Goal: Task Accomplishment & Management: Use online tool/utility

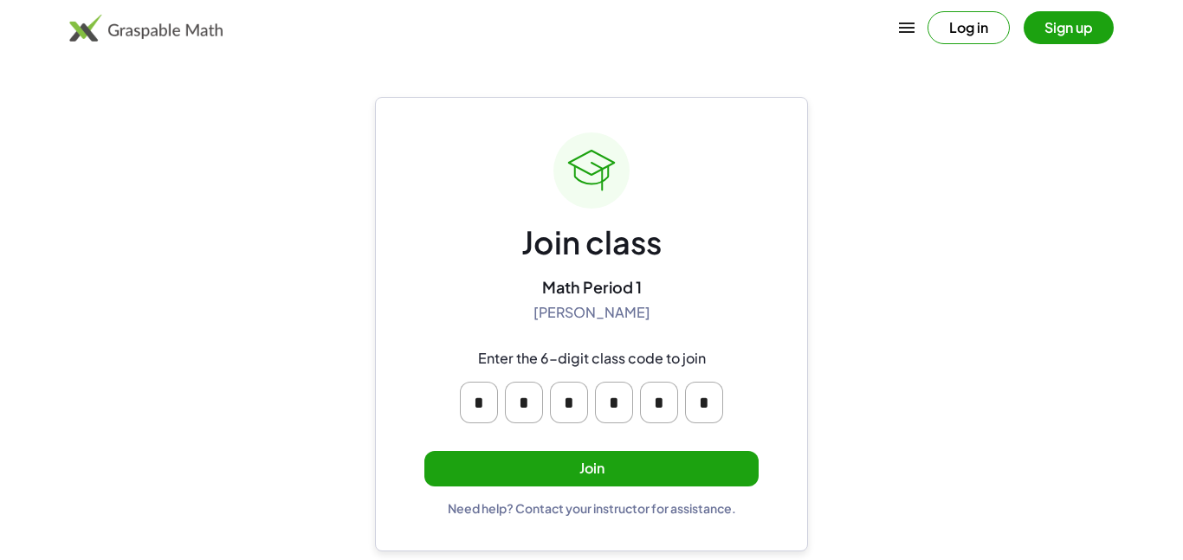
click at [673, 469] on button "Join" at bounding box center [591, 469] width 334 height 36
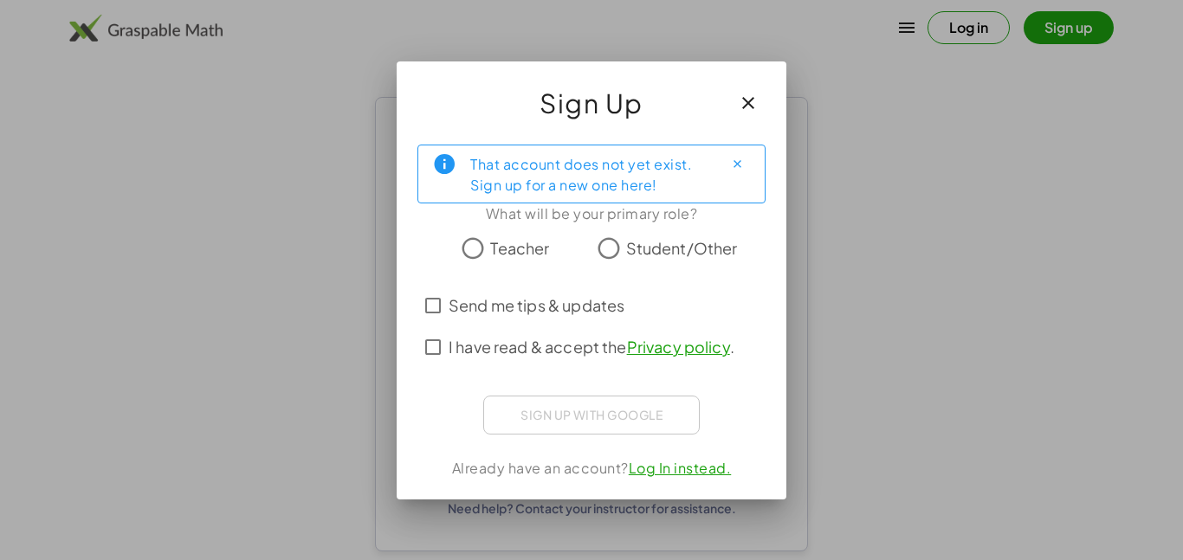
click at [626, 249] on span "Student/Other" at bounding box center [682, 247] width 112 height 23
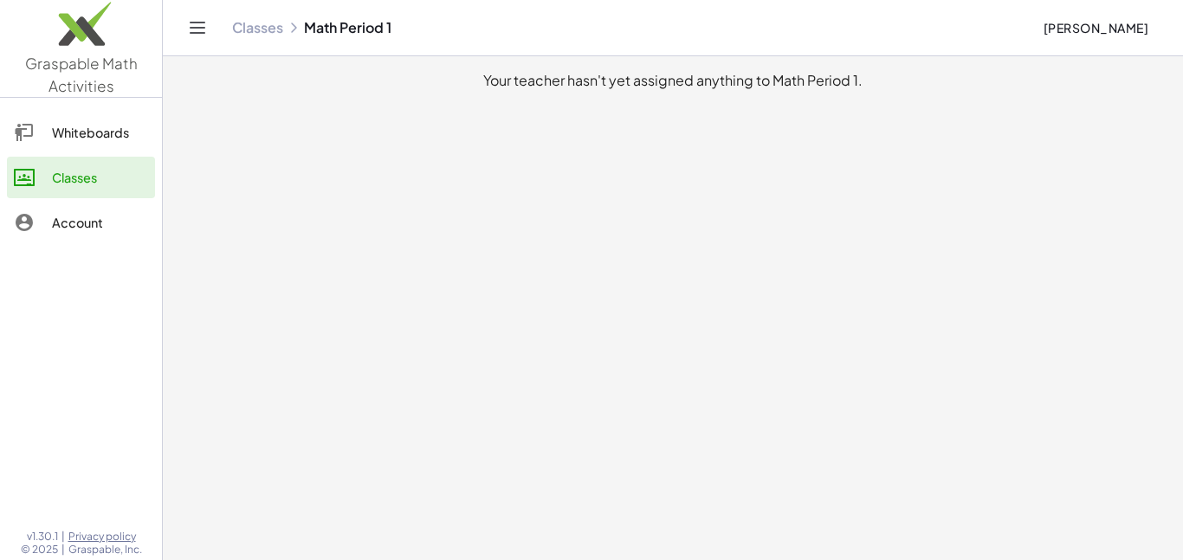
click at [142, 145] on link "Whiteboards" at bounding box center [81, 133] width 148 height 42
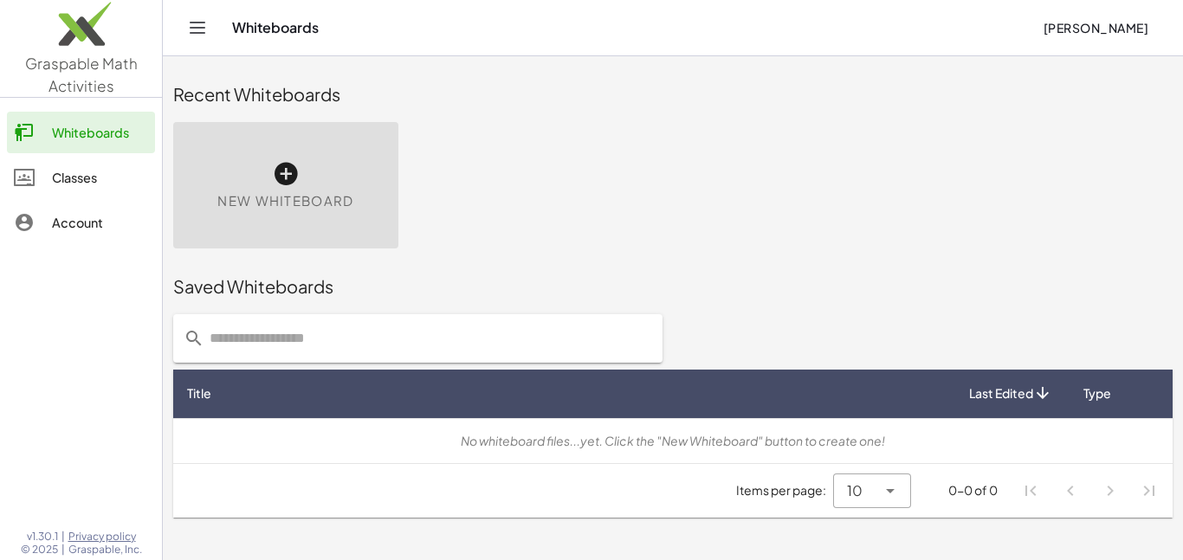
click at [268, 178] on div "New Whiteboard" at bounding box center [285, 185] width 225 height 126
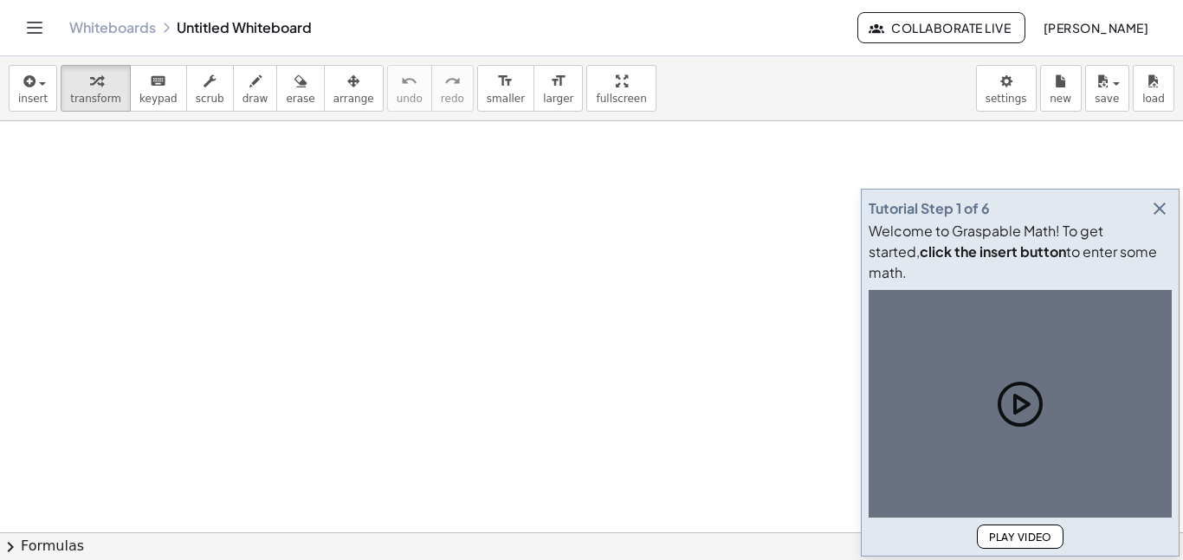
drag, startPoint x: 564, startPoint y: 220, endPoint x: 165, endPoint y: 55, distance: 432.2
click at [531, 253] on div at bounding box center [591, 532] width 1183 height 823
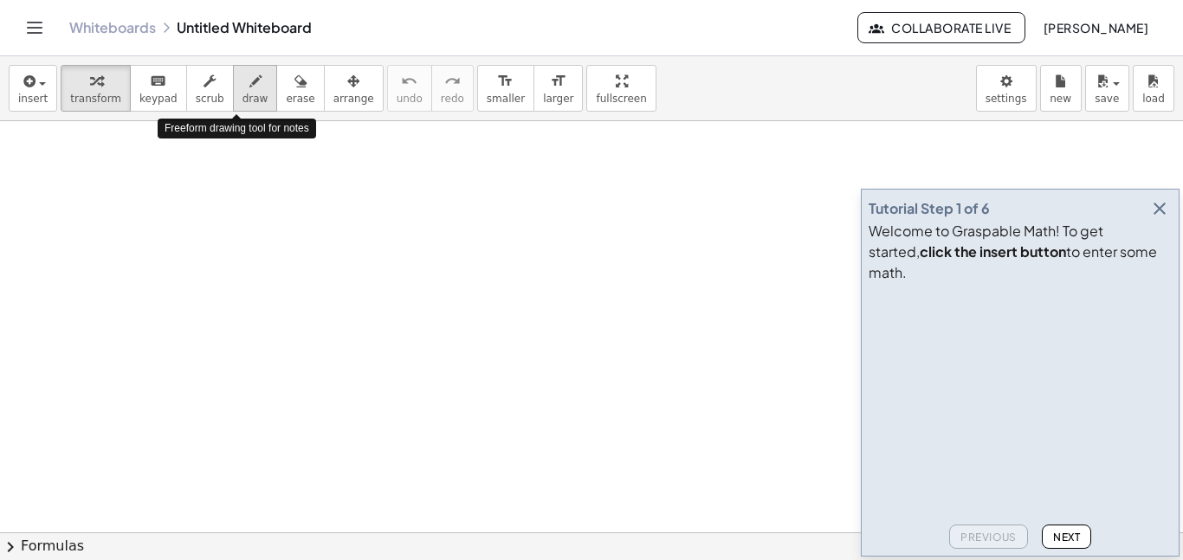
click at [249, 86] on icon "button" at bounding box center [255, 81] width 12 height 21
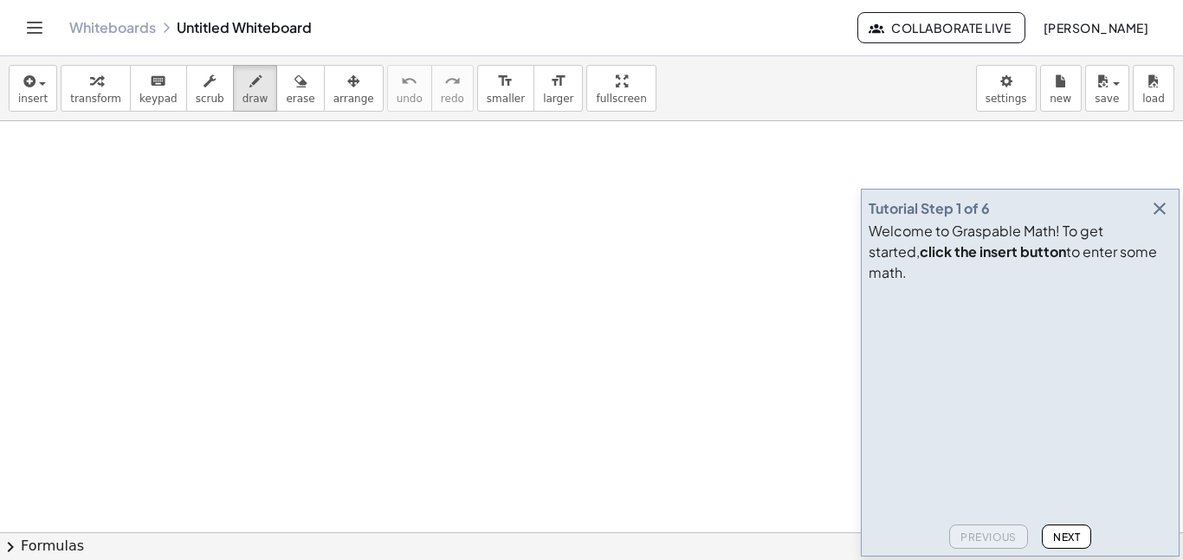
click at [208, 241] on div at bounding box center [591, 532] width 1183 height 823
click at [210, 252] on div at bounding box center [591, 532] width 1183 height 823
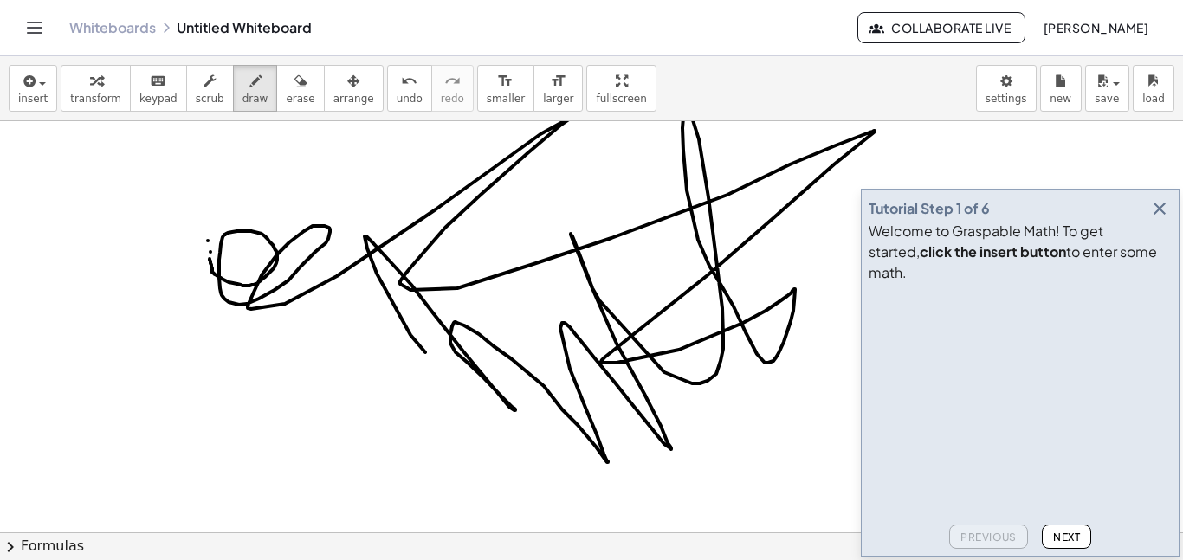
drag, startPoint x: 210, startPoint y: 259, endPoint x: 444, endPoint y: 368, distance: 258.9
click at [444, 368] on div at bounding box center [591, 532] width 1183 height 823
click at [139, 83] on div "keyboard" at bounding box center [158, 80] width 38 height 21
click at [196, 95] on span "scrub" at bounding box center [210, 99] width 29 height 12
drag, startPoint x: 203, startPoint y: 256, endPoint x: 271, endPoint y: 252, distance: 68.6
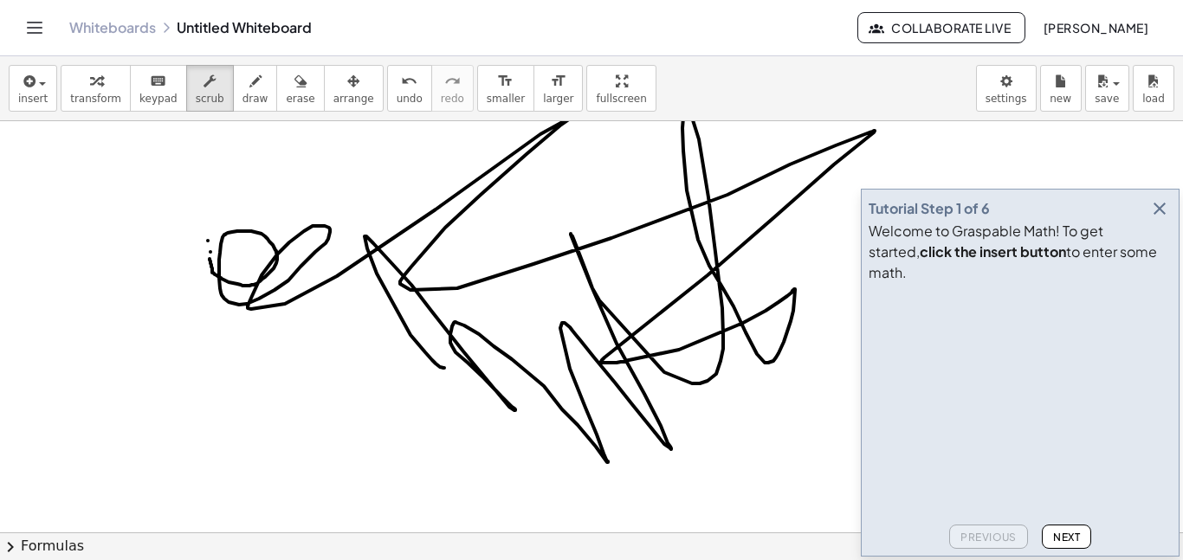
click at [271, 252] on div at bounding box center [591, 532] width 1183 height 823
click at [280, 255] on div at bounding box center [591, 532] width 1183 height 823
click at [286, 98] on span "erase" at bounding box center [300, 99] width 29 height 12
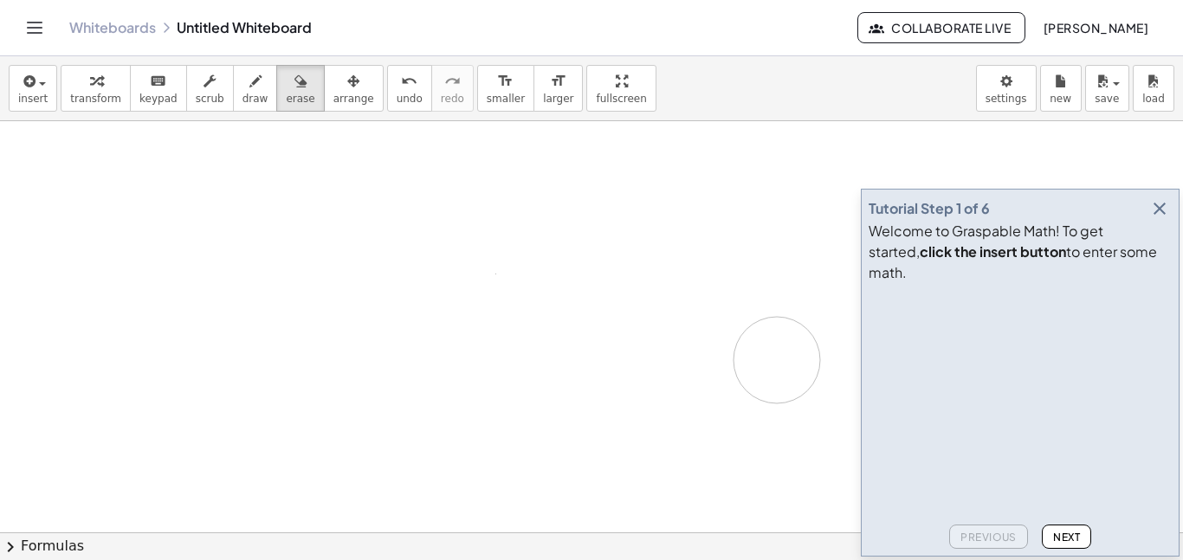
drag, startPoint x: 262, startPoint y: 166, endPoint x: 777, endPoint y: 360, distance: 550.7
click at [777, 360] on div at bounding box center [591, 532] width 1183 height 823
click at [1161, 219] on icon "button" at bounding box center [1159, 208] width 21 height 21
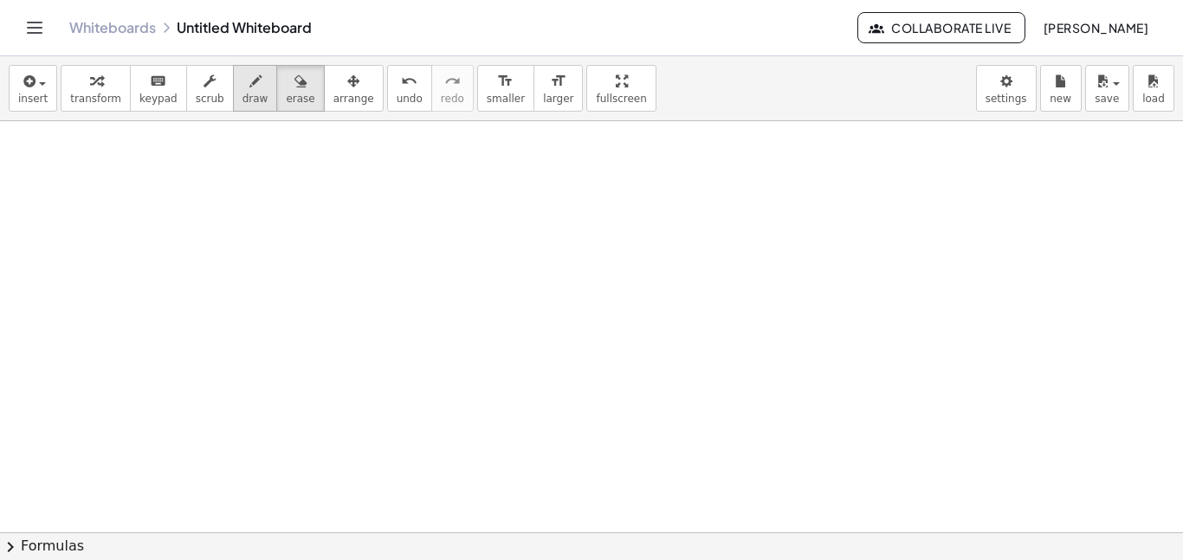
click at [249, 83] on icon "button" at bounding box center [255, 81] width 12 height 21
click at [277, 204] on div at bounding box center [591, 532] width 1183 height 823
click at [534, 96] on button "format_size larger" at bounding box center [558, 88] width 49 height 47
drag, startPoint x: 273, startPoint y: 213, endPoint x: 268, endPoint y: 203, distance: 11.6
click at [268, 203] on div at bounding box center [591, 532] width 1183 height 823
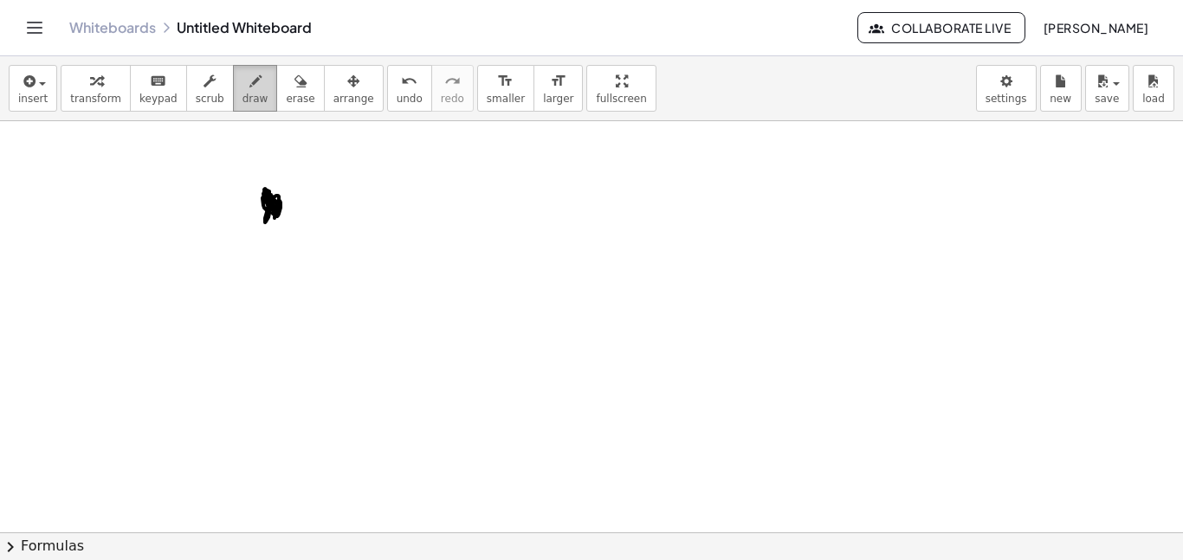
click at [243, 94] on span "draw" at bounding box center [256, 99] width 26 height 12
click at [347, 87] on icon "button" at bounding box center [353, 81] width 12 height 21
drag, startPoint x: 271, startPoint y: 207, endPoint x: 296, endPoint y: 208, distance: 25.1
click at [296, 208] on div at bounding box center [591, 532] width 1183 height 823
click at [243, 93] on span "draw" at bounding box center [256, 99] width 26 height 12
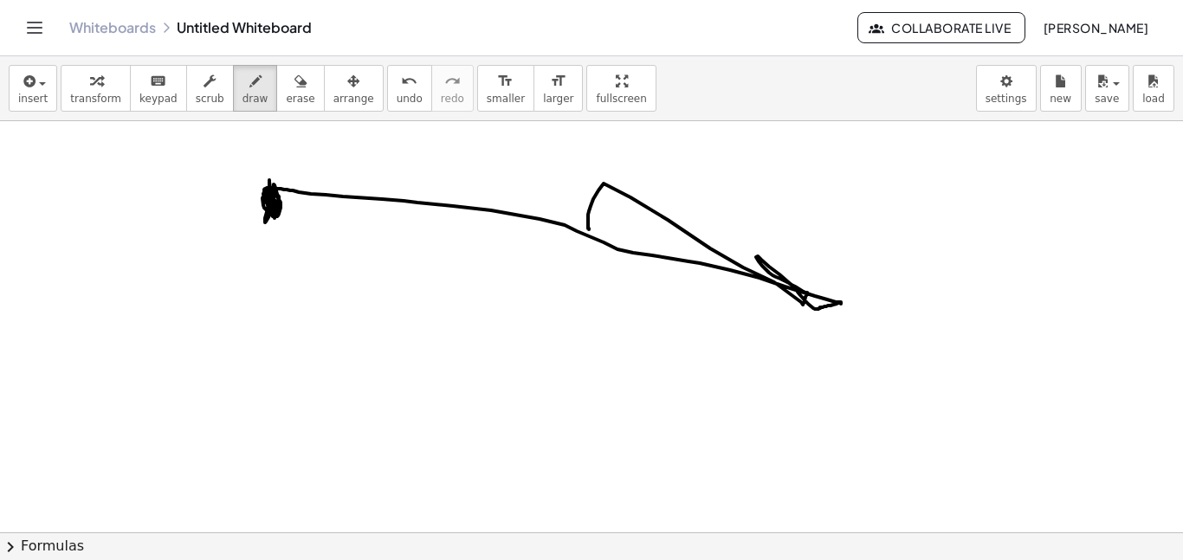
drag, startPoint x: 278, startPoint y: 211, endPoint x: 594, endPoint y: 225, distance: 316.5
click at [594, 225] on div at bounding box center [591, 532] width 1183 height 823
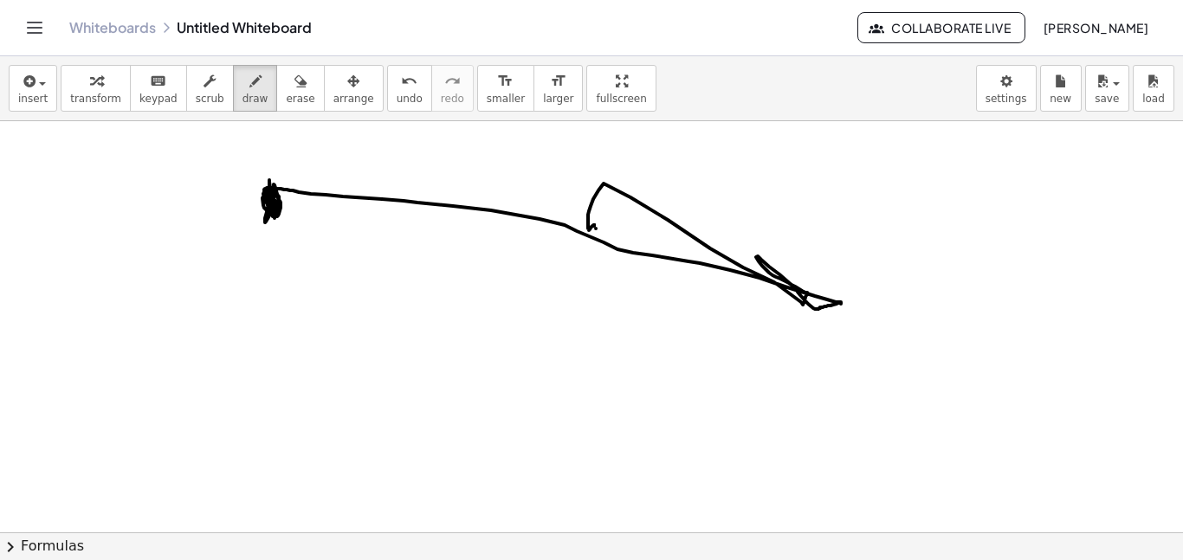
click at [596, 229] on div at bounding box center [591, 532] width 1183 height 823
click at [597, 230] on div at bounding box center [591, 532] width 1183 height 823
drag, startPoint x: 597, startPoint y: 230, endPoint x: 704, endPoint y: 347, distance: 158.8
click at [704, 347] on div at bounding box center [591, 532] width 1183 height 823
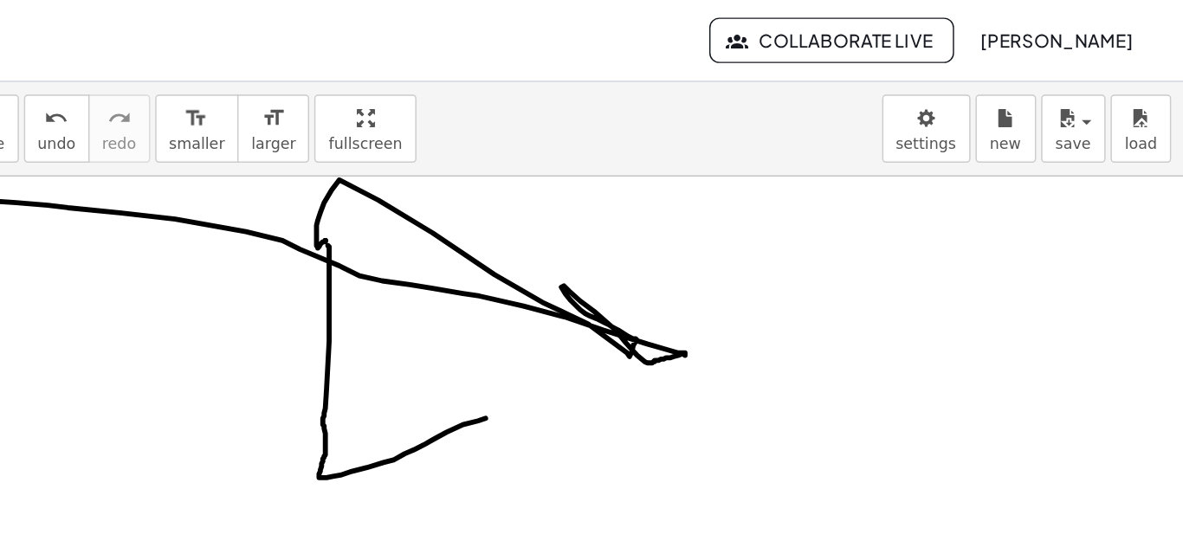
scroll to position [69, 0]
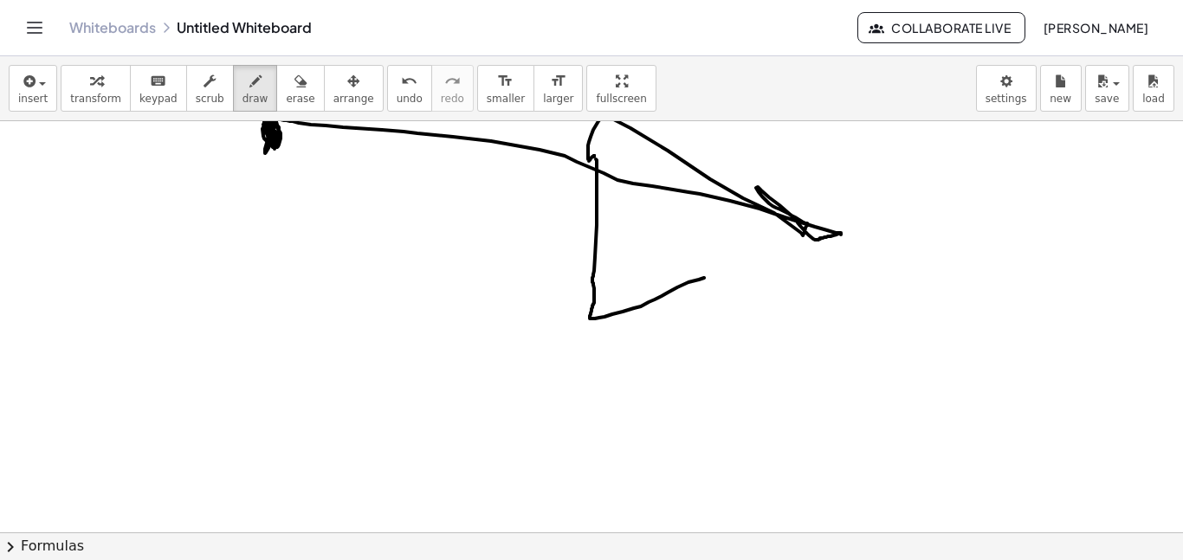
click at [602, 299] on div at bounding box center [591, 463] width 1183 height 823
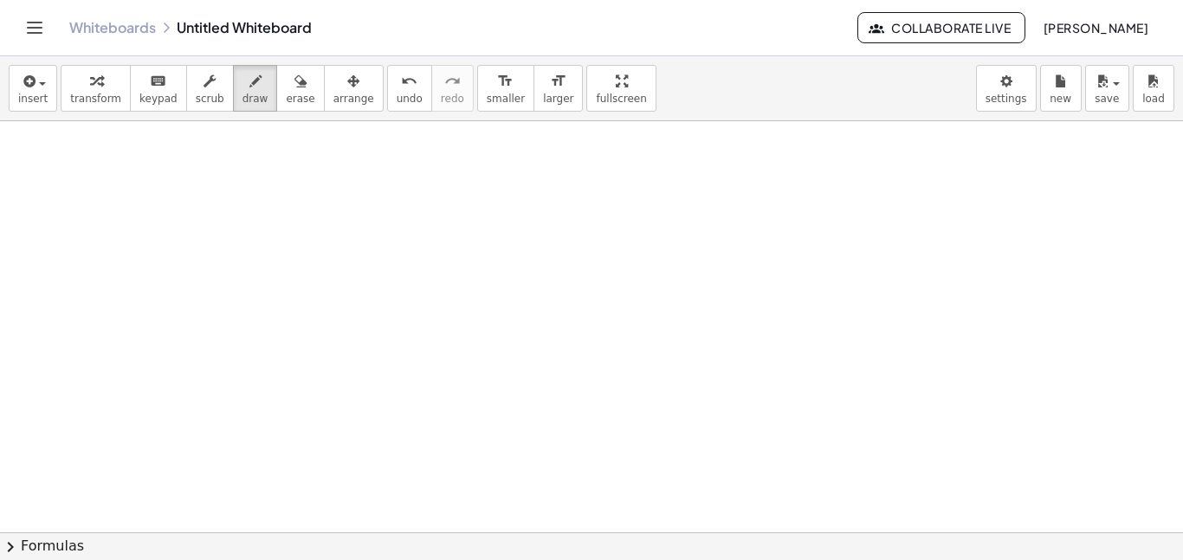
scroll to position [0, 0]
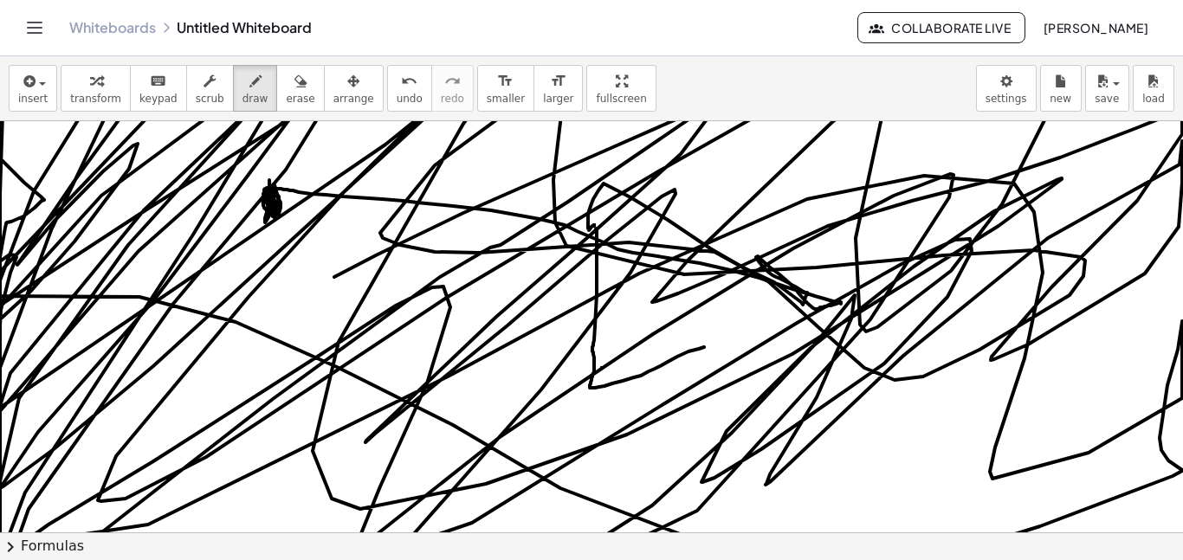
drag, startPoint x: 334, startPoint y: 277, endPoint x: 198, endPoint y: -105, distance: 405.5
click at [198, 0] on html "Graspable Math Activities Whiteboards Classes Account v1.30.1 | Privacy policy …" at bounding box center [591, 280] width 1183 height 560
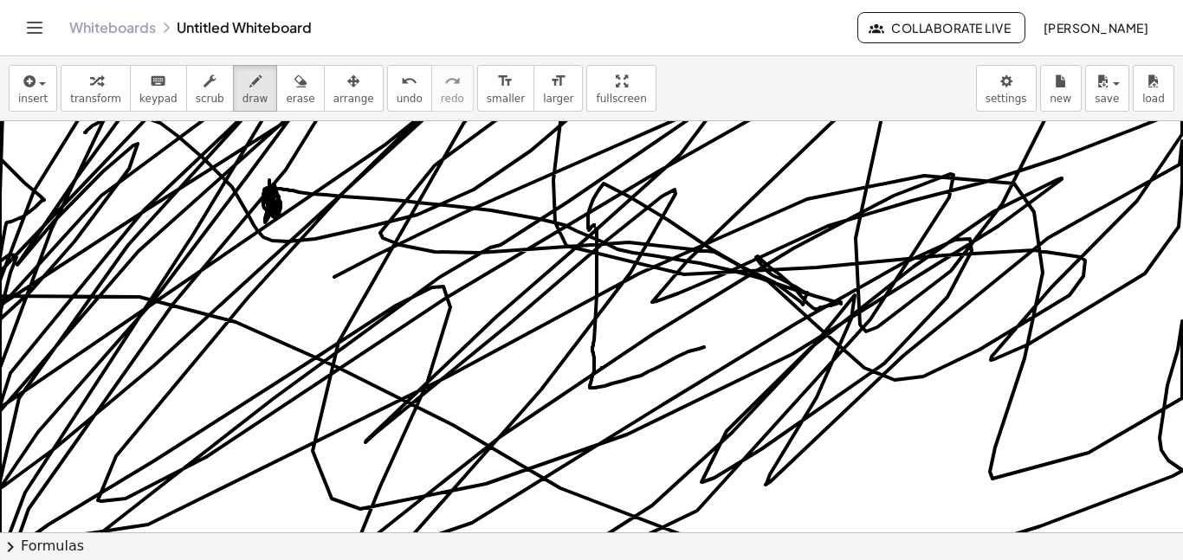
drag, startPoint x: 85, startPoint y: 133, endPoint x: 504, endPoint y: -105, distance: 481.8
click at [504, 0] on html "Graspable Math Activities Whiteboards Classes Account v1.30.1 | Privacy policy …" at bounding box center [591, 280] width 1183 height 560
